Goal: Check status: Check status

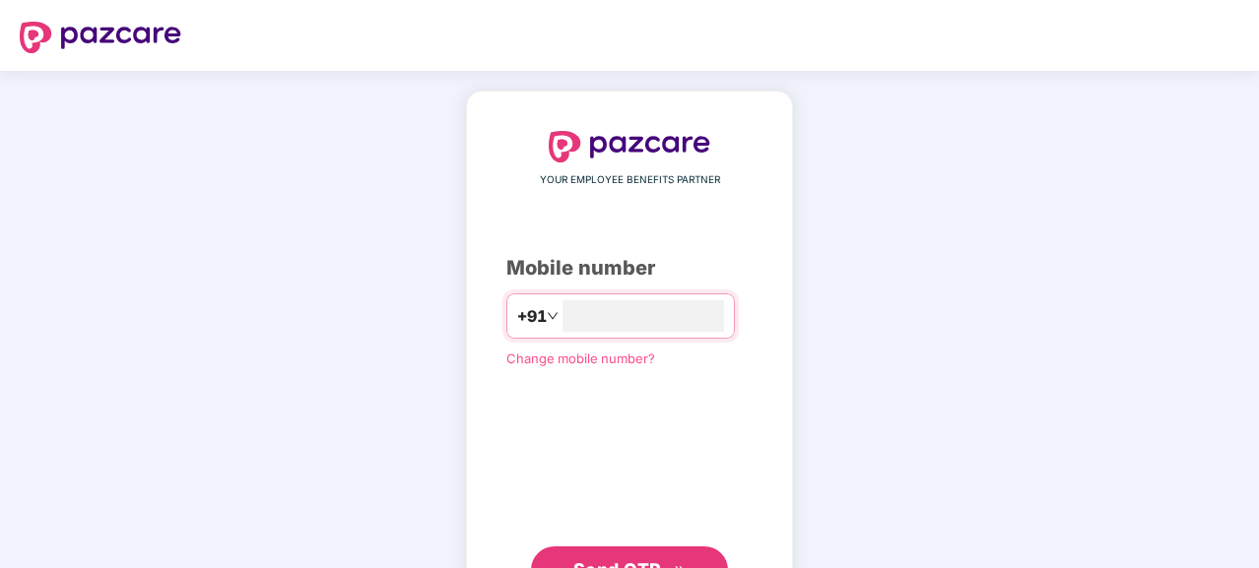
type input "**********"
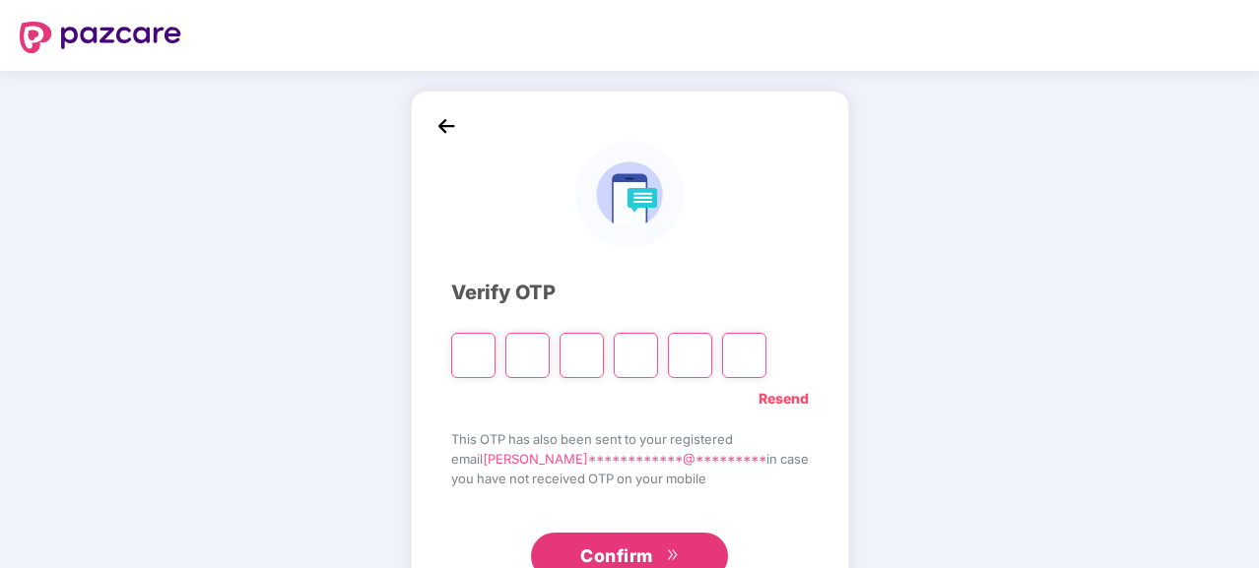
type input "*"
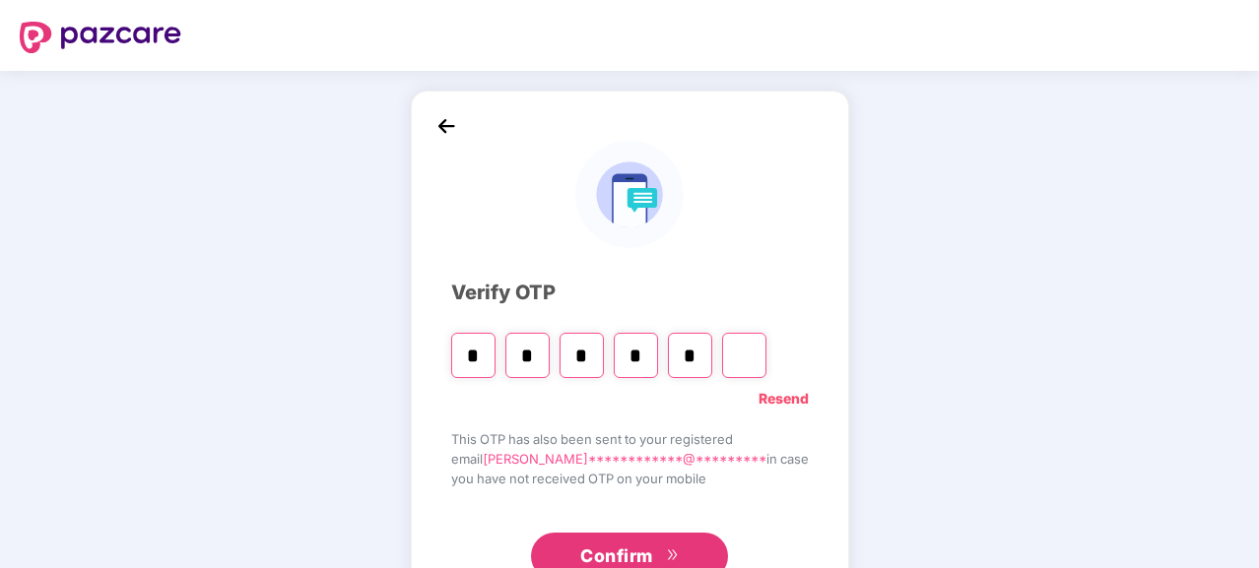
type input "*"
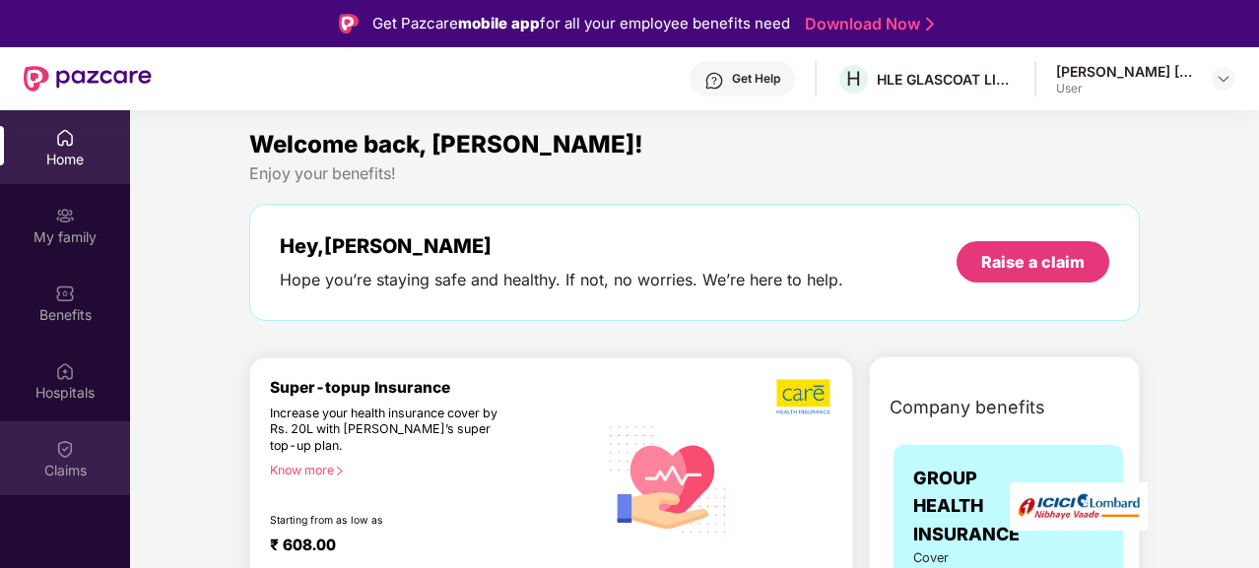
click at [65, 461] on div "Claims" at bounding box center [65, 471] width 130 height 20
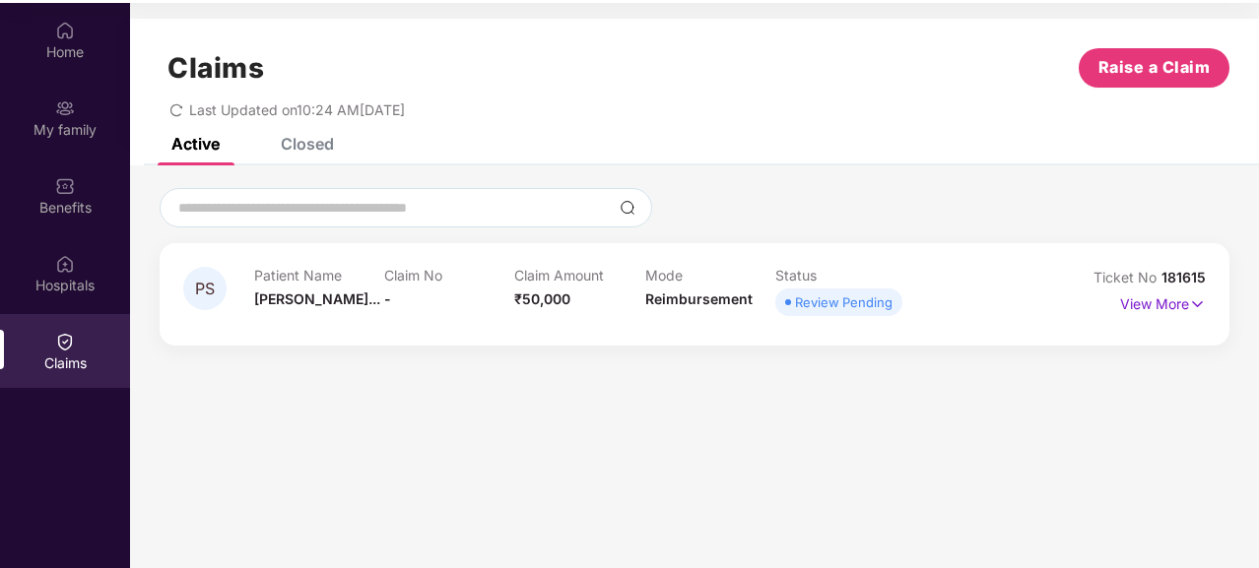
scroll to position [110, 0]
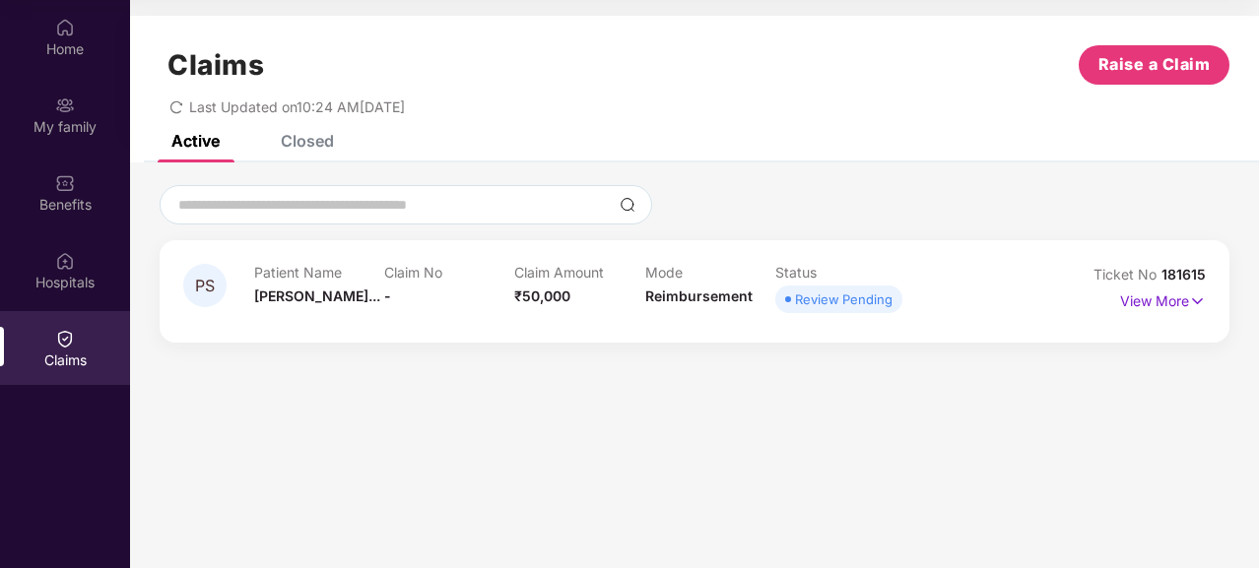
click at [832, 307] on div "Review Pending" at bounding box center [844, 300] width 98 height 20
click at [1183, 307] on p "View More" at bounding box center [1163, 299] width 86 height 27
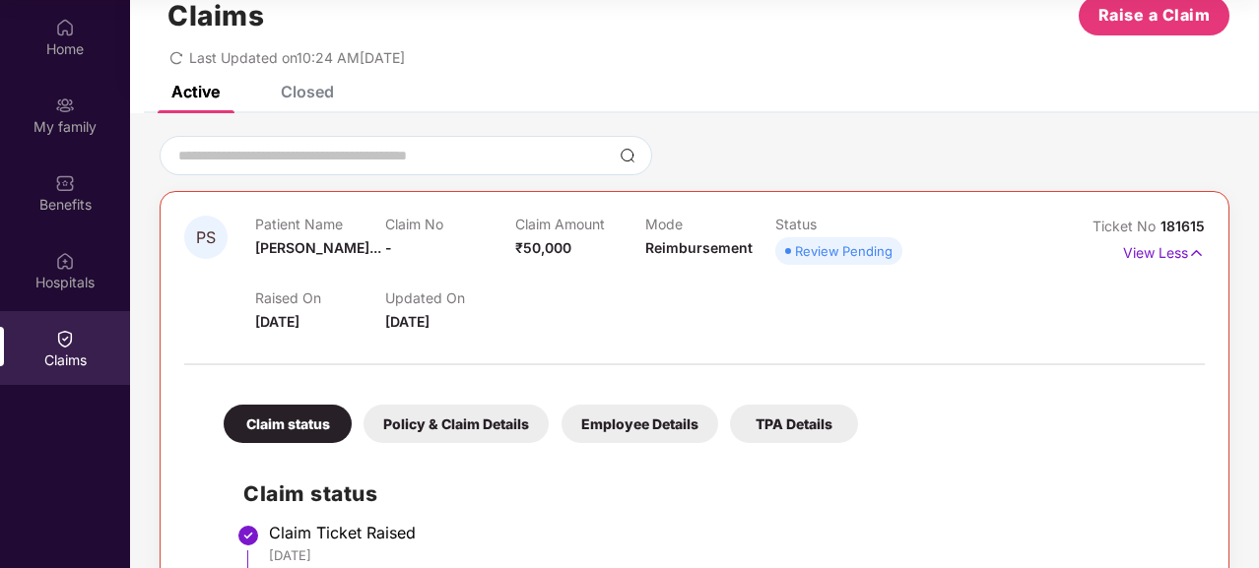
scroll to position [0, 0]
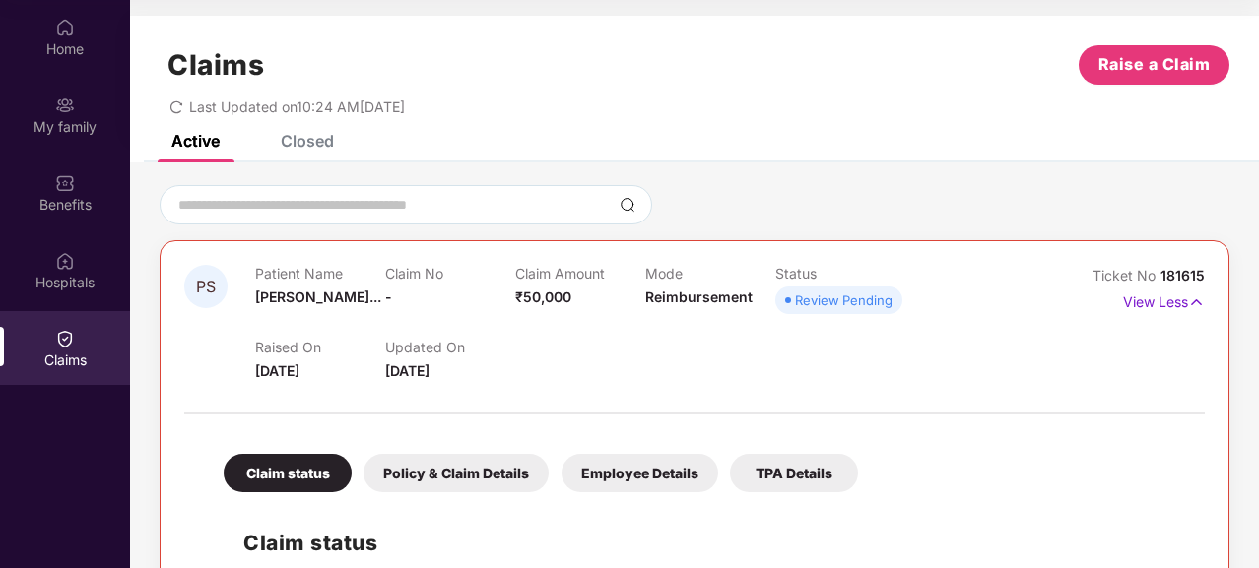
drag, startPoint x: 1205, startPoint y: 5, endPoint x: 805, endPoint y: 91, distance: 409.0
click at [805, 91] on div "Last Updated on 10:24 AM[DATE]" at bounding box center [695, 100] width 1070 height 31
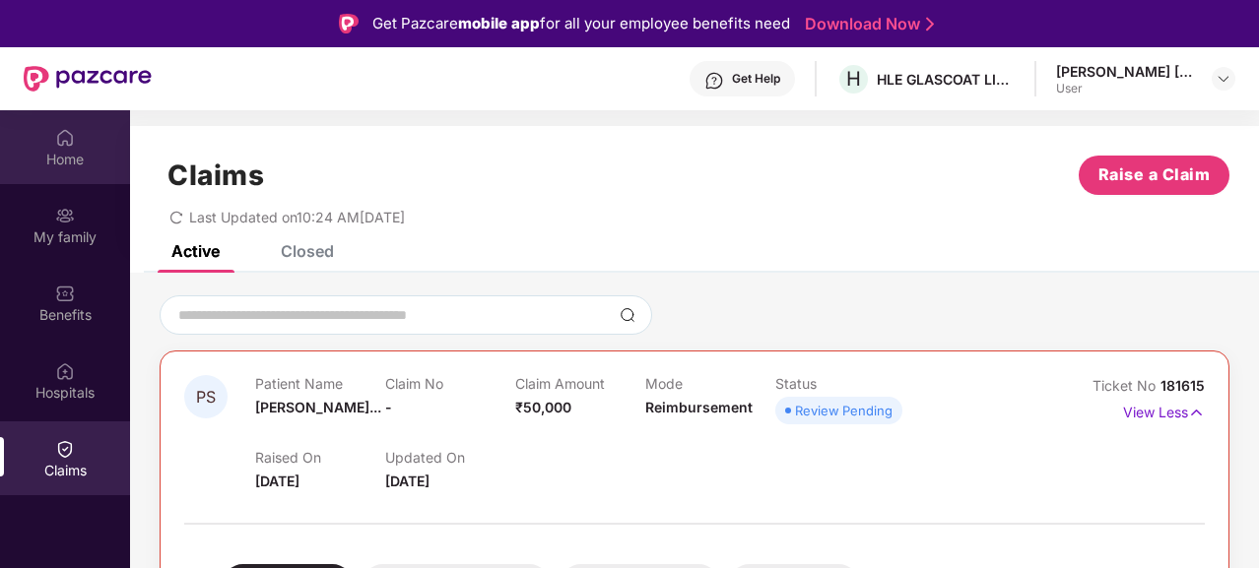
click at [46, 134] on div "Home" at bounding box center [65, 147] width 130 height 74
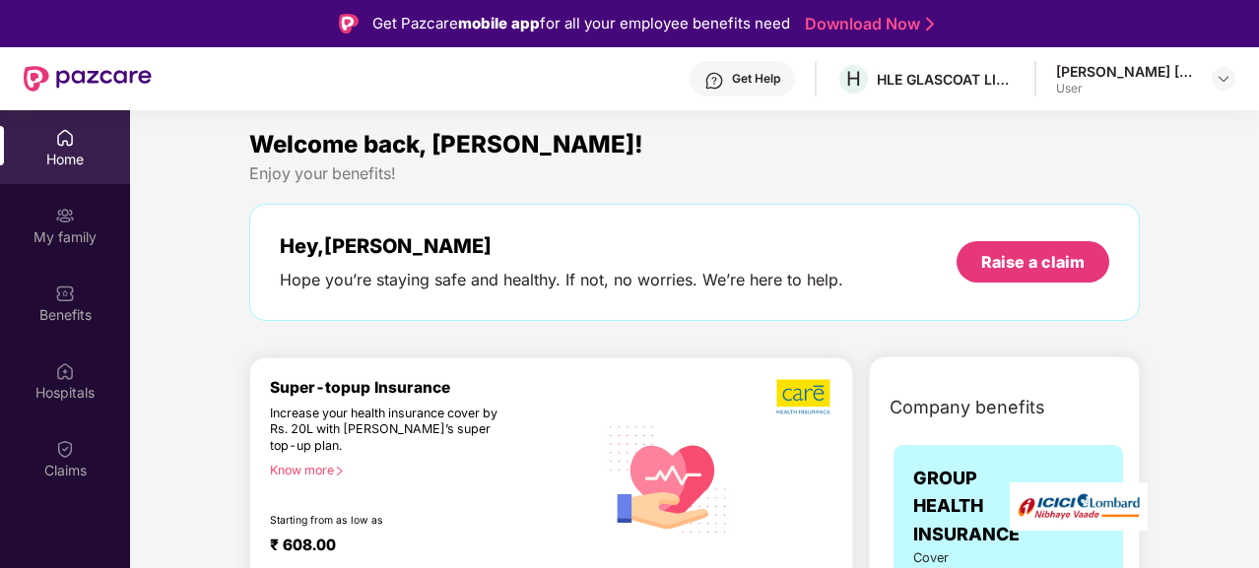
click at [1125, 74] on div "[PERSON_NAME] [PERSON_NAME]" at bounding box center [1125, 71] width 138 height 19
click at [1083, 93] on div "User" at bounding box center [1125, 89] width 138 height 16
click at [1239, 80] on header "Get Help H HLE GLASCOAT LIMITED [PERSON_NAME] [PERSON_NAME] User" at bounding box center [629, 78] width 1259 height 63
click at [1223, 73] on img at bounding box center [1224, 79] width 16 height 16
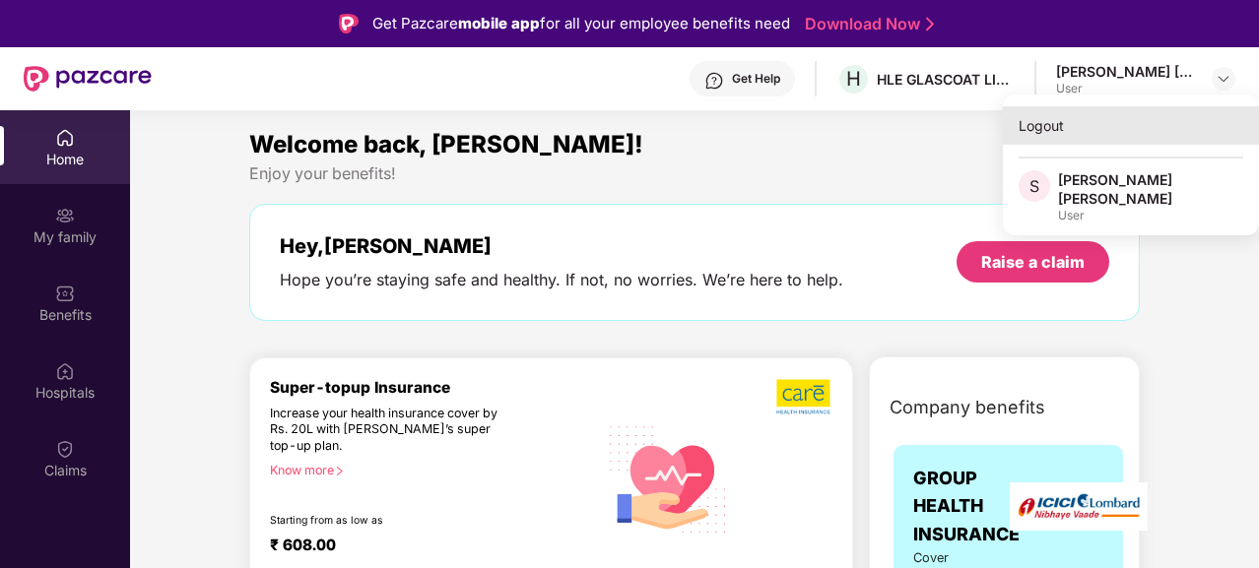
click at [1036, 135] on div "Logout" at bounding box center [1131, 125] width 256 height 38
